Goal: Information Seeking & Learning: Learn about a topic

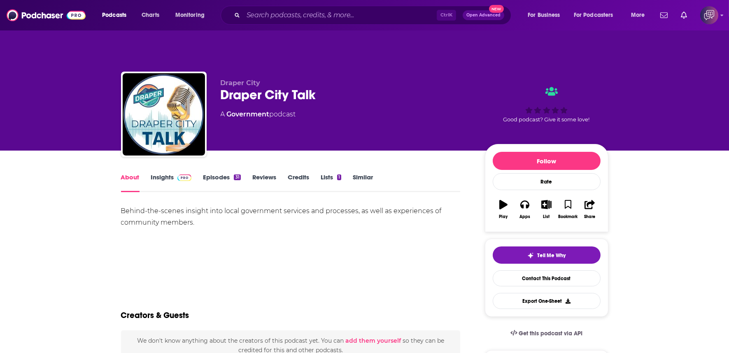
drag, startPoint x: 0, startPoint y: 0, endPoint x: 578, endPoint y: 228, distance: 621.7
click at [578, 239] on div "Tell Me Why Contact This Podcast Export One-Sheet" at bounding box center [546, 278] width 123 height 78
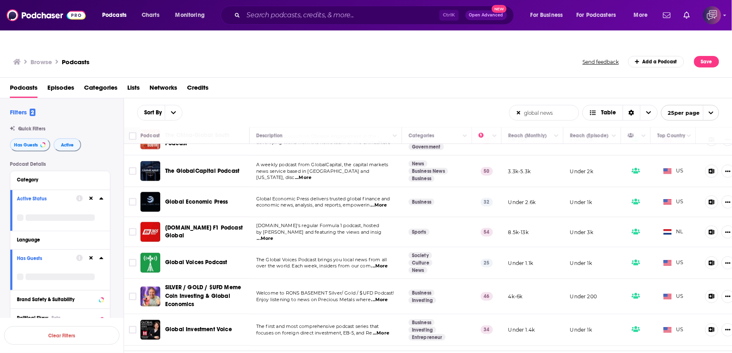
scroll to position [412, 0]
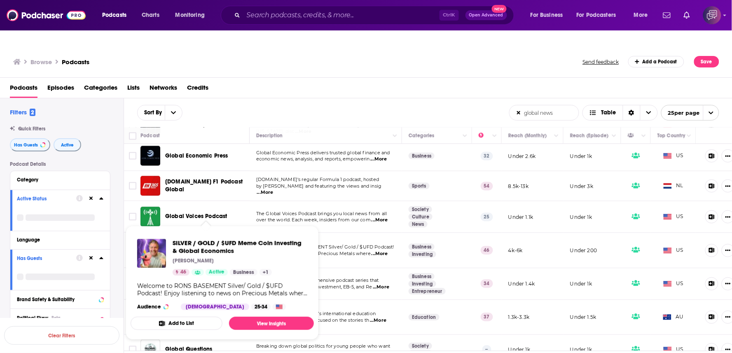
click at [394, 56] on div "Browse Podcasts" at bounding box center [298, 62] width 570 height 12
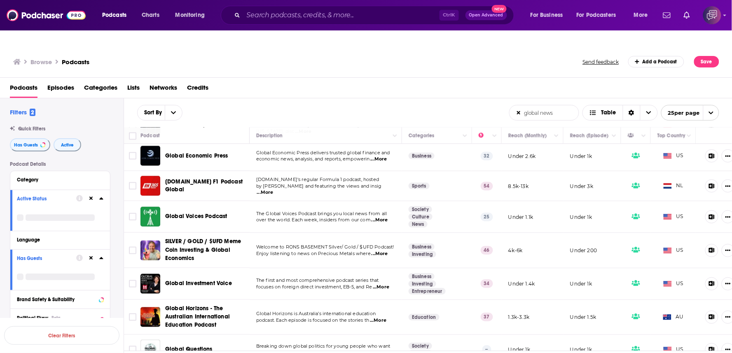
click at [293, 180] on td "RacingNews365.com's regular Formula 1 podcast, hosted by Nick Golding and featu…" at bounding box center [325, 186] width 152 height 30
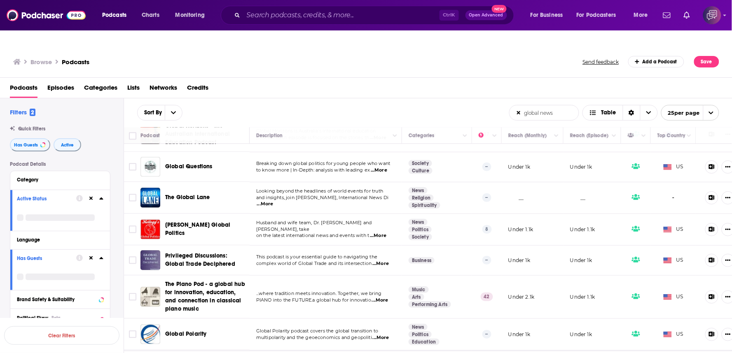
click at [384, 261] on span "...More" at bounding box center [380, 264] width 16 height 7
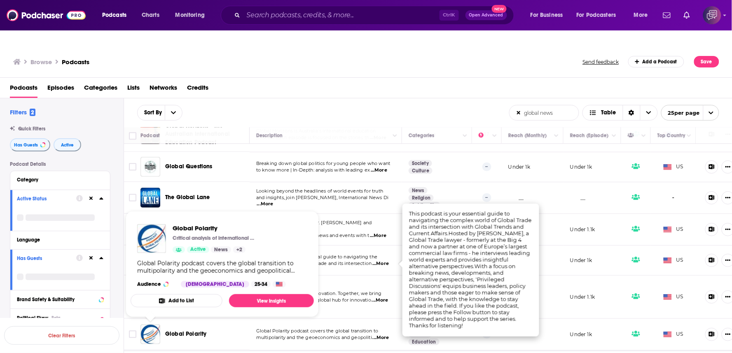
click at [374, 81] on div "Podcasts Episodes Categories Lists Networks Credits" at bounding box center [367, 89] width 715 height 17
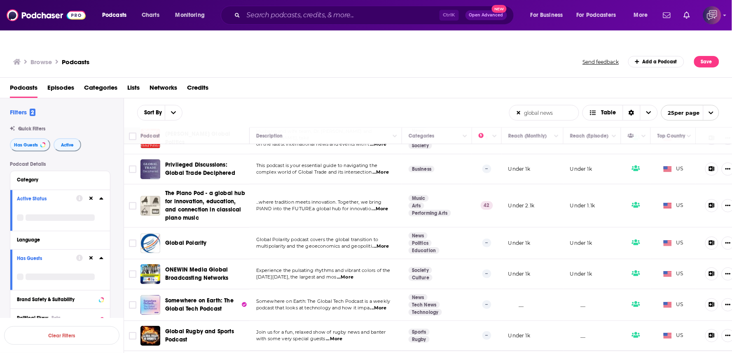
scroll to position [823, 0]
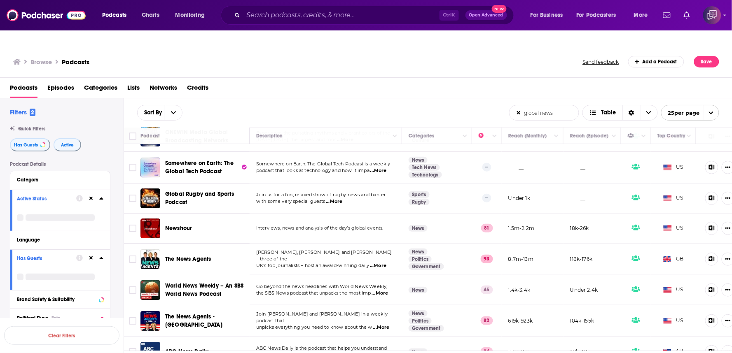
click at [330, 105] on div "Sort By global news List Search Input Search the results... Table" at bounding box center [323, 113] width 372 height 16
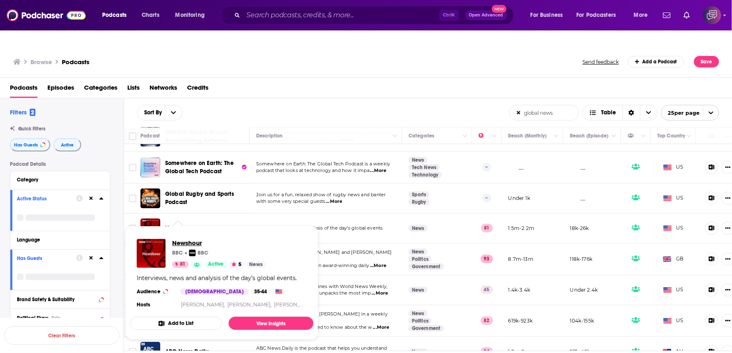
drag, startPoint x: 184, startPoint y: 214, endPoint x: 182, endPoint y: 224, distance: 10.0
click at [373, 81] on div "Podcasts Episodes Categories Lists Networks Credits" at bounding box center [367, 89] width 715 height 17
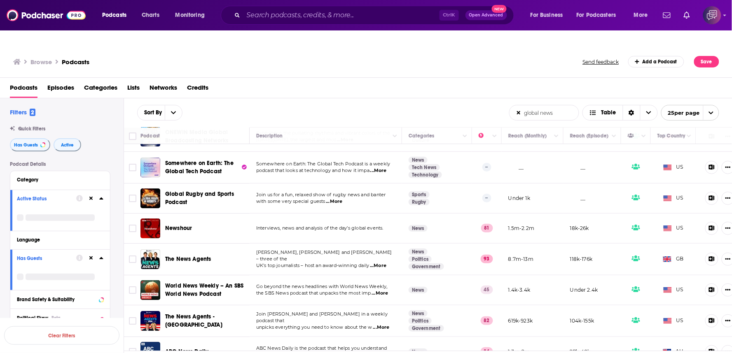
click at [384, 263] on span "...More" at bounding box center [378, 266] width 16 height 7
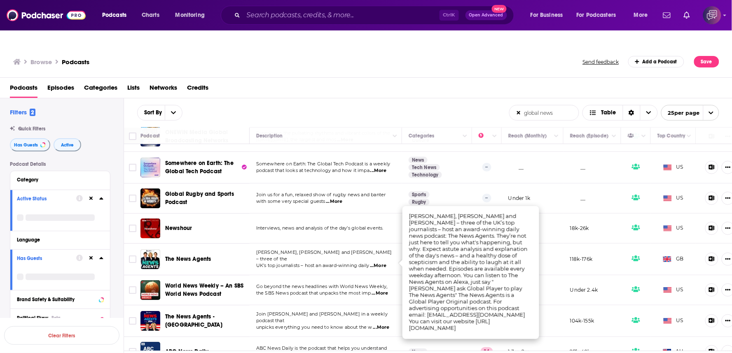
click at [295, 105] on div "Sort By global news List Search Input Search the results... Table" at bounding box center [323, 113] width 372 height 16
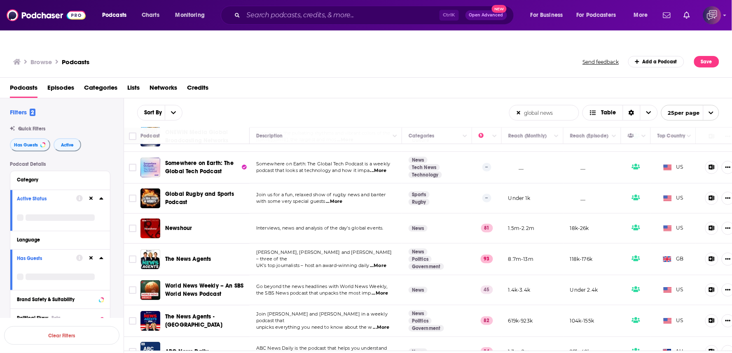
scroll to position [960, 0]
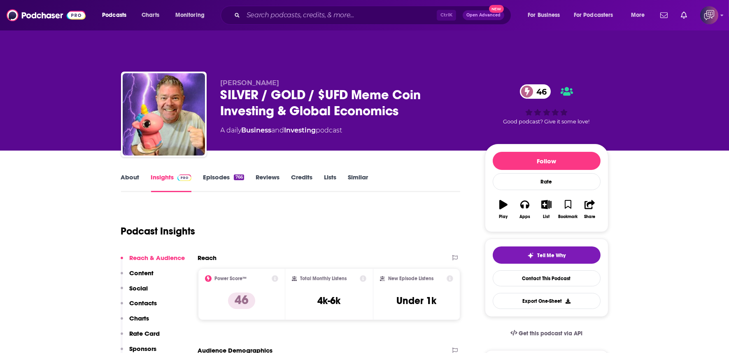
click at [124, 173] on link "About" at bounding box center [130, 182] width 19 height 19
